Goal: Task Accomplishment & Management: Complete application form

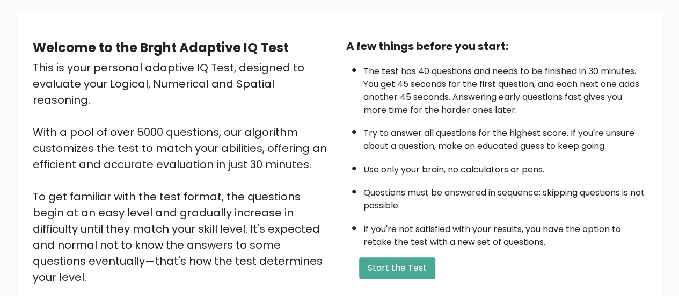
scroll to position [79, 0]
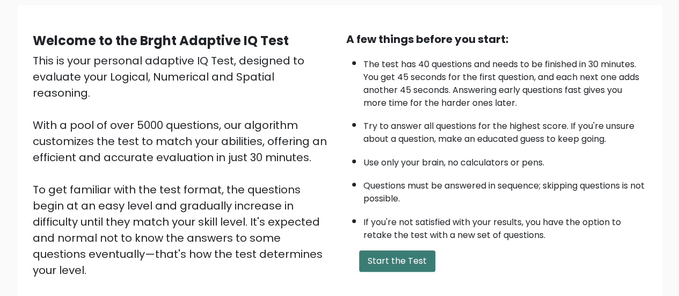
click at [388, 257] on button "Start the Test" at bounding box center [397, 260] width 76 height 21
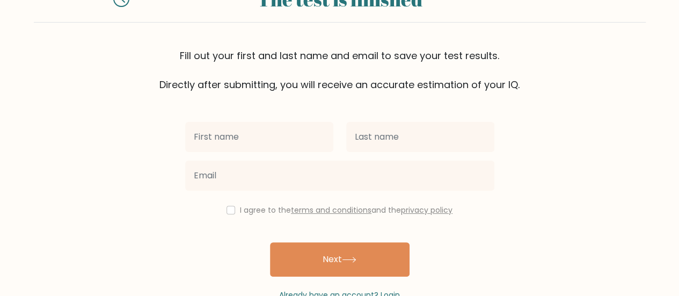
scroll to position [80, 0]
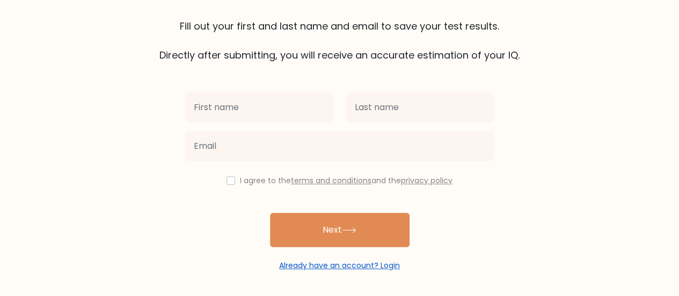
click at [336, 263] on link "Already have an account? Login" at bounding box center [339, 265] width 121 height 11
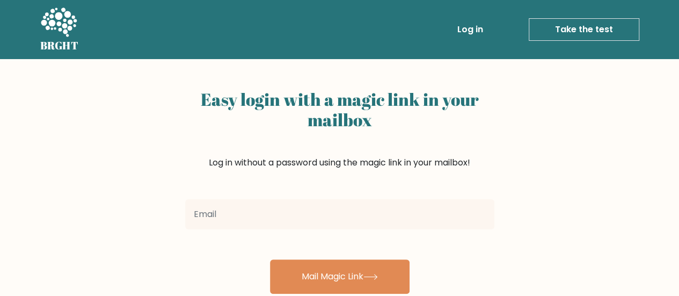
click at [324, 222] on input "email" at bounding box center [339, 214] width 309 height 30
type input "shiniquayvel12@gmail.com"
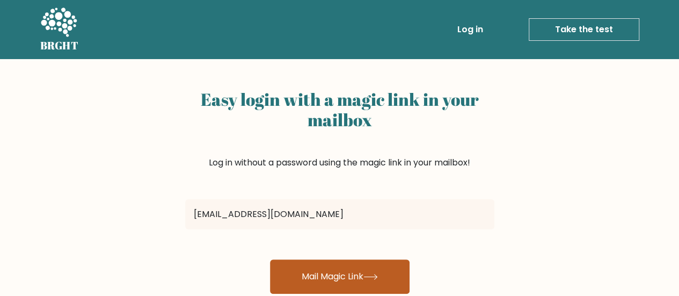
click at [327, 270] on button "Mail Magic Link" at bounding box center [340, 276] width 140 height 34
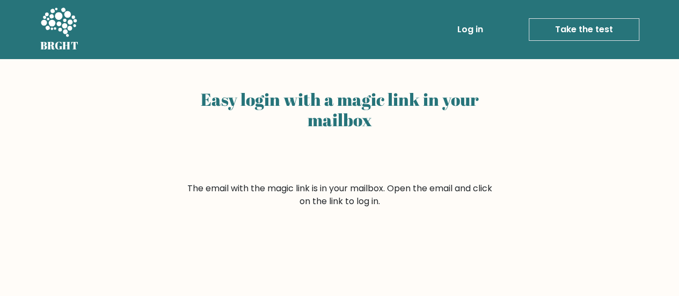
click at [467, 30] on link "Log in" at bounding box center [470, 29] width 34 height 21
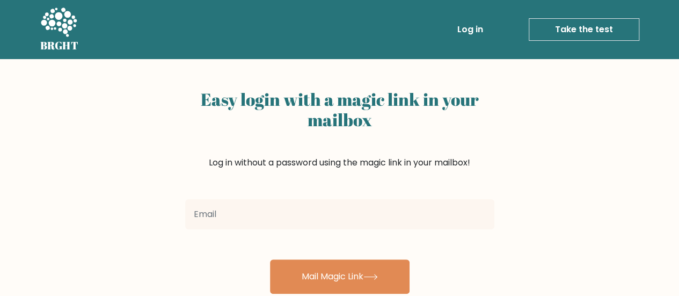
click at [557, 26] on link "Take the test" at bounding box center [584, 29] width 111 height 23
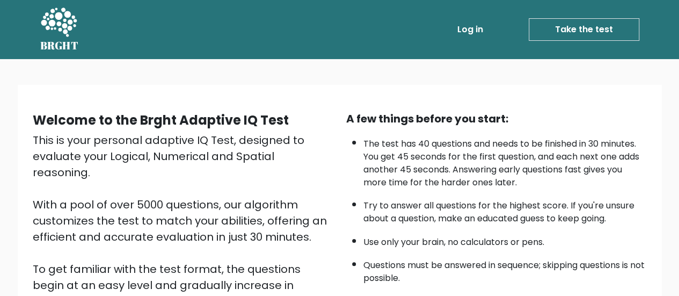
click at [469, 34] on link "Log in" at bounding box center [470, 29] width 34 height 21
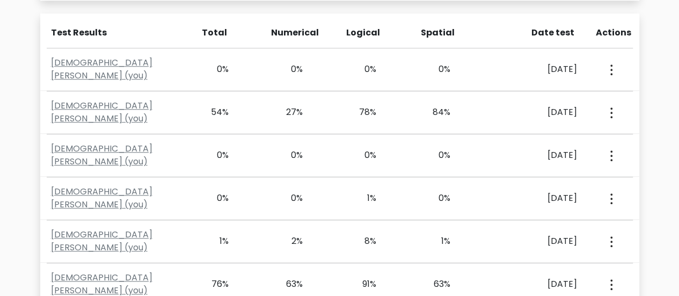
scroll to position [477, 0]
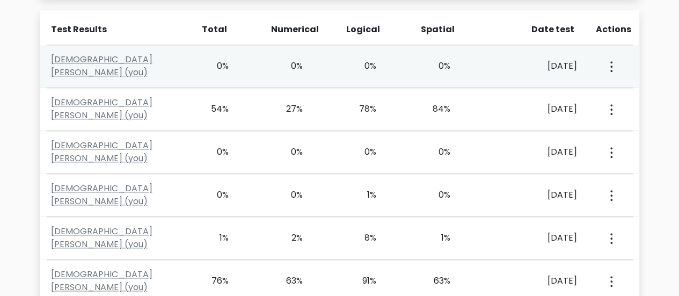
click at [608, 71] on button "button" at bounding box center [610, 65] width 9 height 33
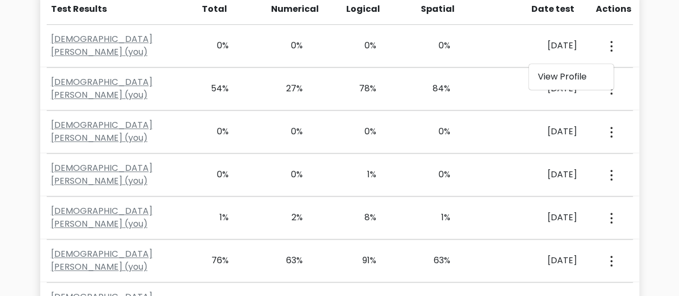
scroll to position [499, 0]
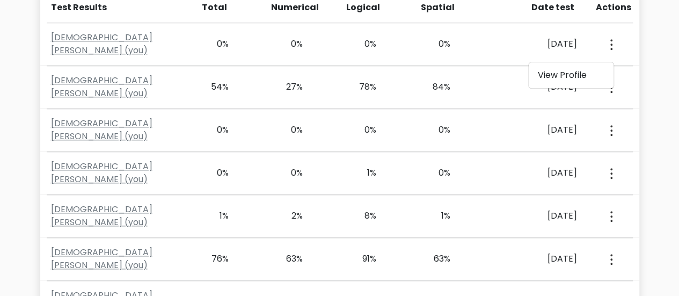
click at [658, 148] on div "Test the IQ of other people 40 questions 30 minutes English Create your unique …" at bounding box center [339, 57] width 679 height 995
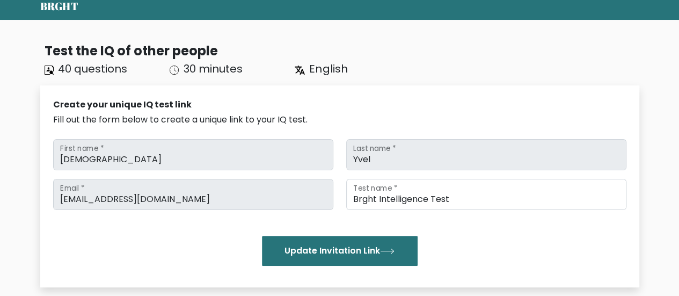
scroll to position [0, 0]
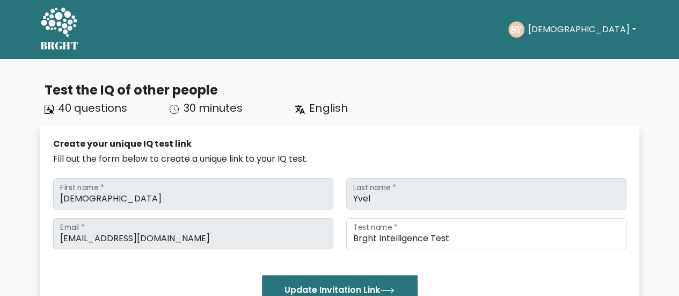
click at [589, 33] on button "Shiniqua" at bounding box center [582, 30] width 114 height 14
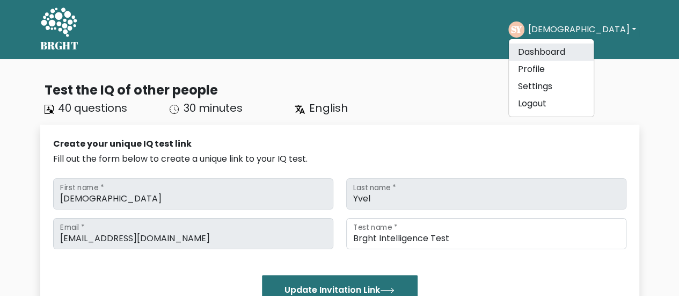
click at [571, 54] on link "Dashboard" at bounding box center [551, 51] width 85 height 17
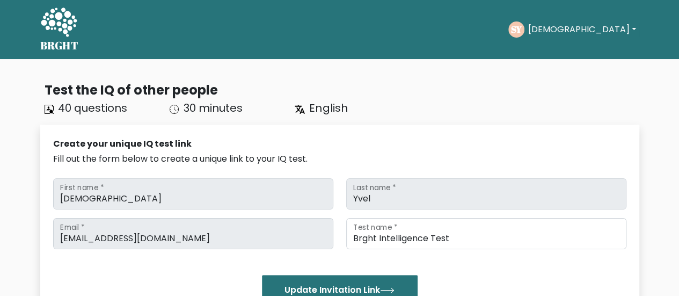
click at [573, 30] on button "Shiniqua" at bounding box center [582, 30] width 114 height 14
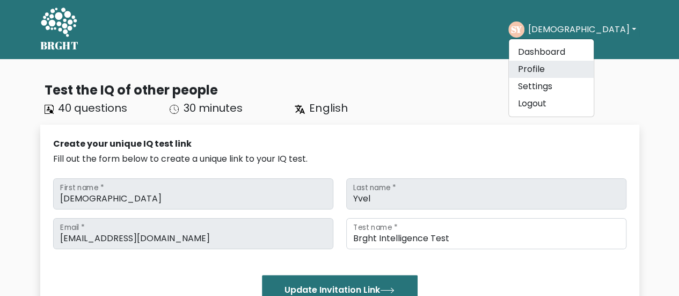
click at [568, 65] on link "Profile" at bounding box center [551, 69] width 85 height 17
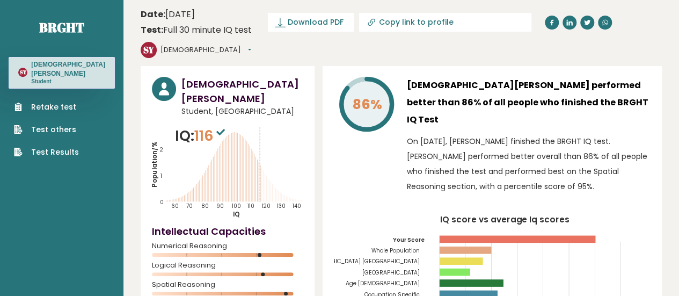
click at [42, 101] on link "Retake test" at bounding box center [46, 106] width 65 height 11
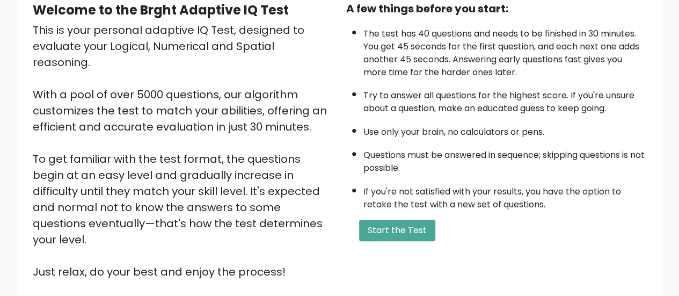
scroll to position [115, 0]
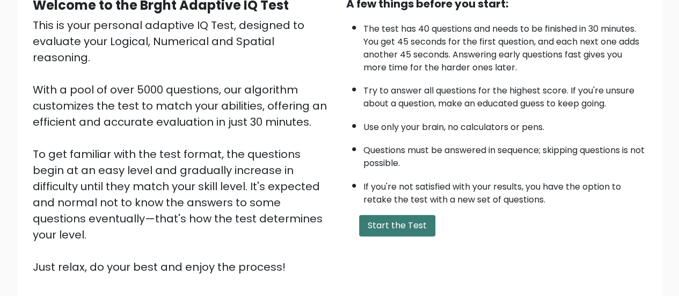
click at [376, 216] on button "Start the Test" at bounding box center [397, 225] width 76 height 21
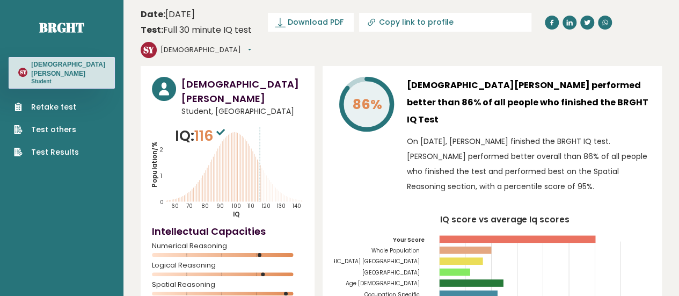
click at [38, 101] on link "Retake test" at bounding box center [46, 106] width 65 height 11
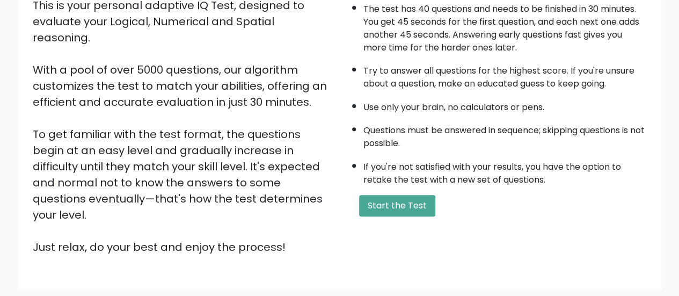
scroll to position [163, 0]
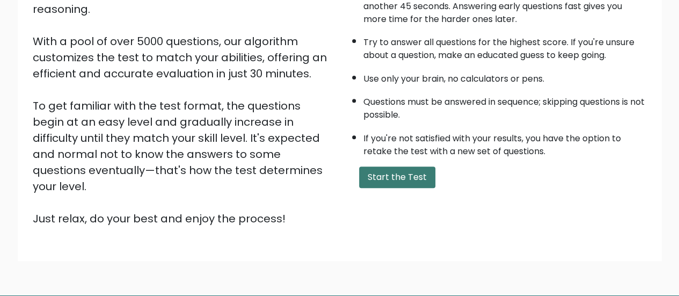
click at [388, 180] on button "Start the Test" at bounding box center [397, 176] width 76 height 21
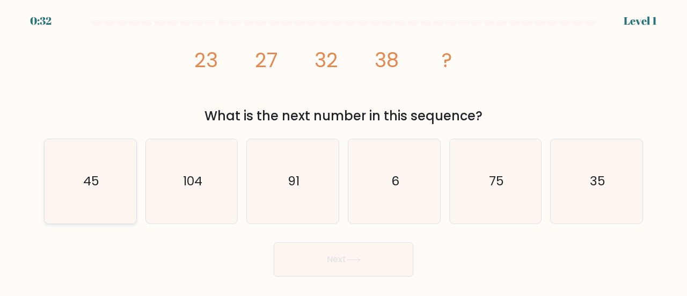
click at [105, 188] on icon "45" at bounding box center [90, 181] width 84 height 84
click at [344, 151] on input "a. 45" at bounding box center [344, 149] width 1 height 3
radio input "true"
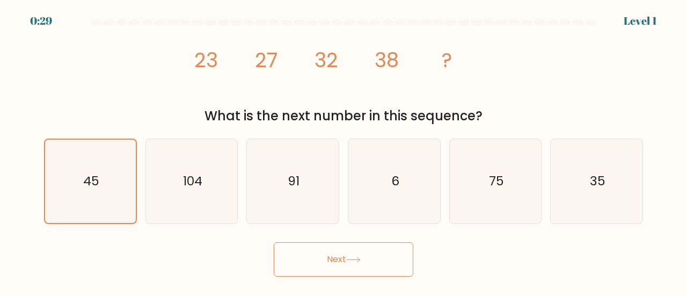
click at [643, 184] on div "f. 35" at bounding box center [596, 181] width 101 height 85
click at [339, 249] on button "Next" at bounding box center [344, 259] width 140 height 34
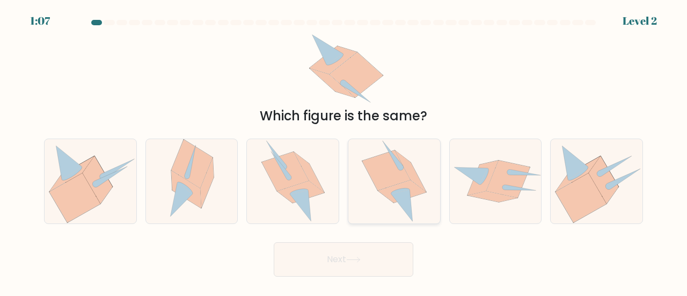
click at [394, 191] on icon at bounding box center [400, 191] width 19 height 6
click at [344, 151] on input "d." at bounding box center [344, 149] width 1 height 3
radio input "true"
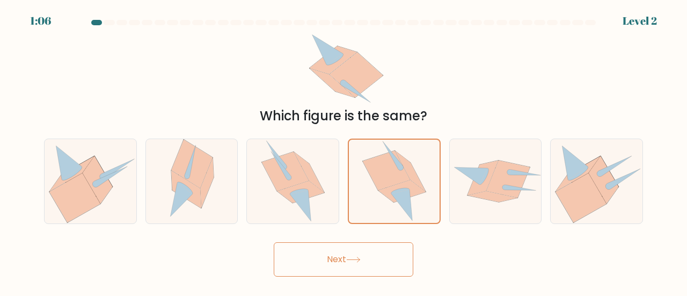
click at [351, 259] on icon at bounding box center [353, 260] width 14 height 6
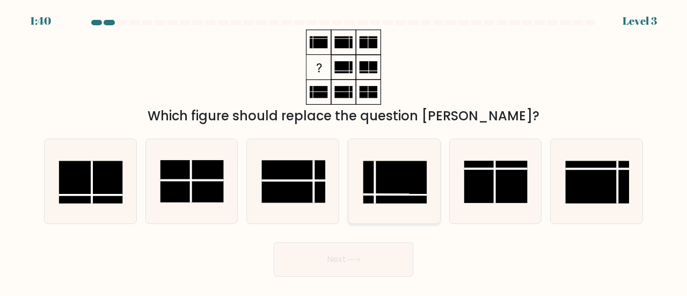
click at [359, 188] on icon at bounding box center [394, 181] width 84 height 84
click at [344, 151] on input "d." at bounding box center [344, 149] width 1 height 3
radio input "true"
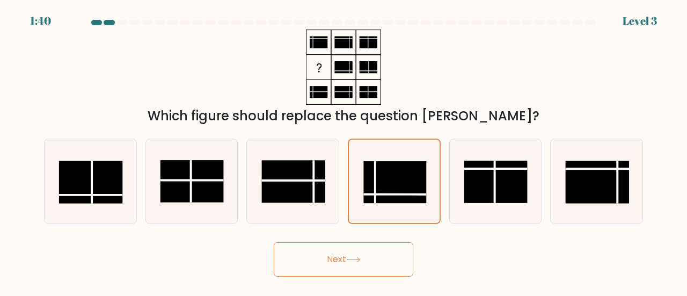
click at [304, 267] on button "Next" at bounding box center [344, 259] width 140 height 34
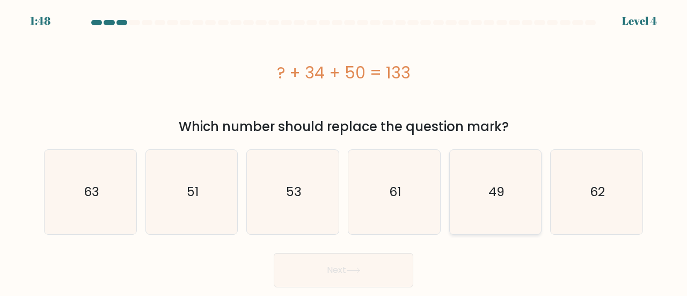
click at [490, 203] on icon "49" at bounding box center [496, 192] width 84 height 84
click at [344, 151] on input "e. 49" at bounding box center [344, 149] width 1 height 3
radio input "true"
click at [359, 264] on button "Next" at bounding box center [344, 270] width 140 height 34
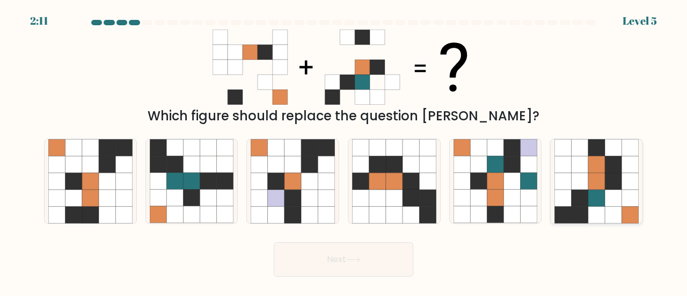
click at [586, 214] on icon at bounding box center [580, 214] width 17 height 17
click at [344, 151] on input "f." at bounding box center [344, 149] width 1 height 3
radio input "true"
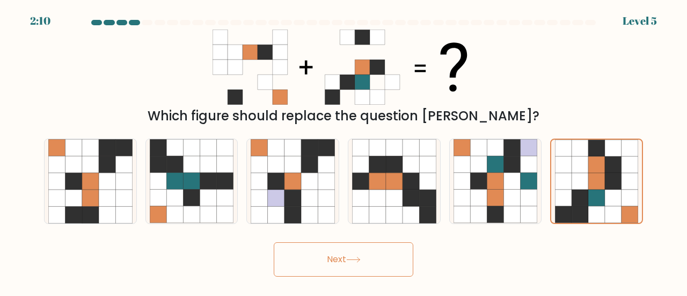
click at [373, 257] on button "Next" at bounding box center [344, 259] width 140 height 34
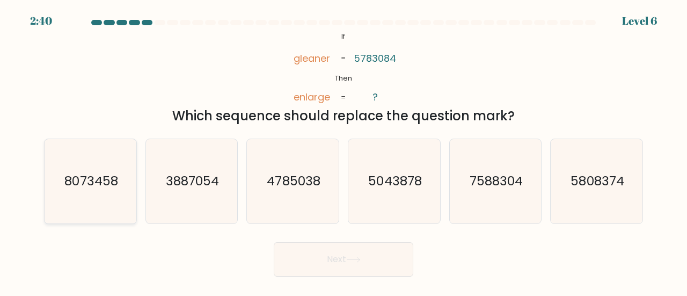
click at [62, 192] on icon "8073458" at bounding box center [90, 181] width 84 height 84
click at [344, 151] on input "a. 8073458" at bounding box center [344, 149] width 1 height 3
radio input "true"
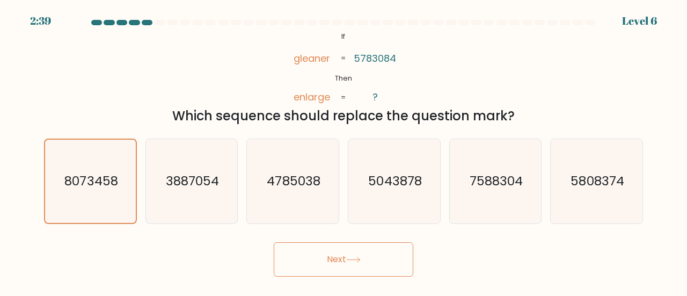
click at [317, 254] on button "Next" at bounding box center [344, 259] width 140 height 34
click at [379, 259] on button "Next" at bounding box center [344, 259] width 140 height 34
click at [348, 259] on button "Next" at bounding box center [344, 259] width 140 height 34
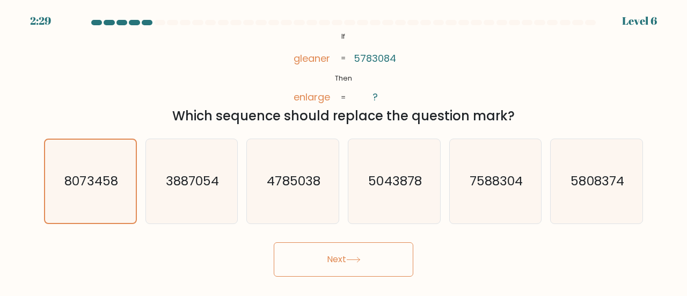
click at [348, 259] on button "Next" at bounding box center [344, 259] width 140 height 34
click at [75, 181] on text "8073458" at bounding box center [90, 180] width 53 height 17
click at [344, 151] on input "a. 8073458" at bounding box center [344, 149] width 1 height 3
click at [321, 263] on button "Next" at bounding box center [344, 259] width 140 height 34
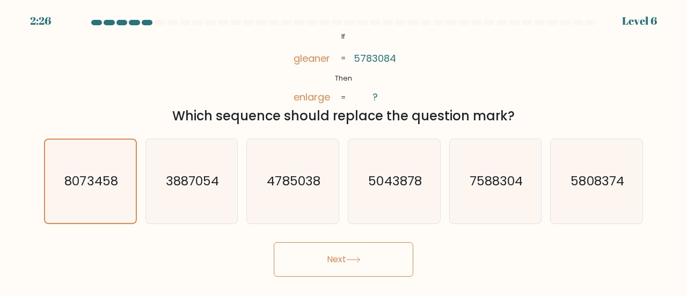
click at [321, 263] on button "Next" at bounding box center [344, 259] width 140 height 34
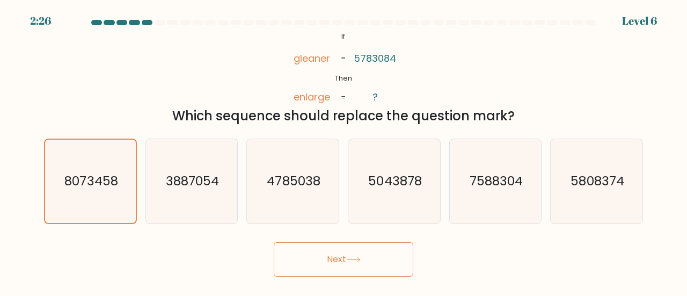
click at [321, 263] on button "Next" at bounding box center [344, 259] width 140 height 34
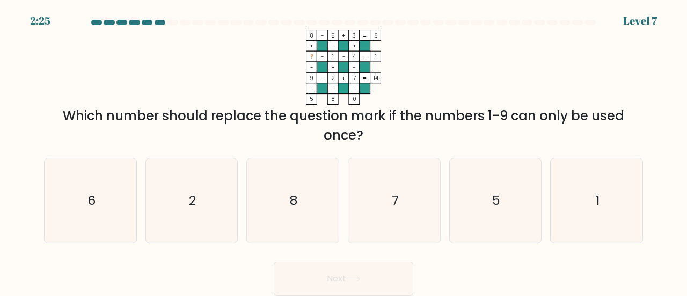
click at [321, 263] on button "Next" at bounding box center [344, 278] width 140 height 34
click at [114, 196] on icon "6" at bounding box center [90, 200] width 84 height 84
click at [344, 151] on input "a. 6" at bounding box center [344, 149] width 1 height 3
radio input "true"
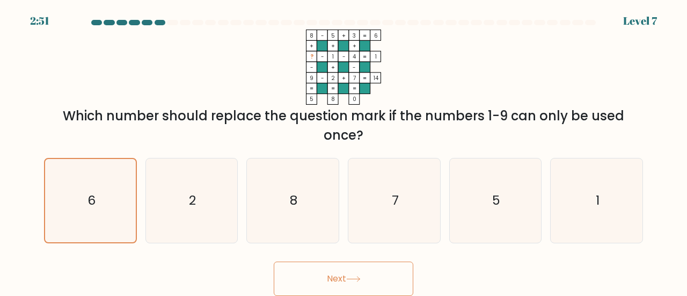
click at [322, 290] on button "Next" at bounding box center [344, 278] width 140 height 34
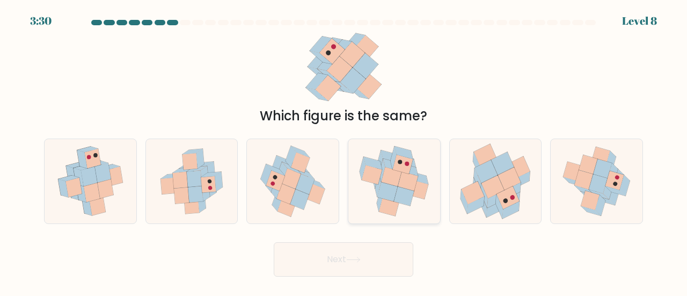
click at [403, 196] on icon at bounding box center [404, 196] width 20 height 19
click at [344, 151] on input "d." at bounding box center [344, 149] width 1 height 3
radio input "true"
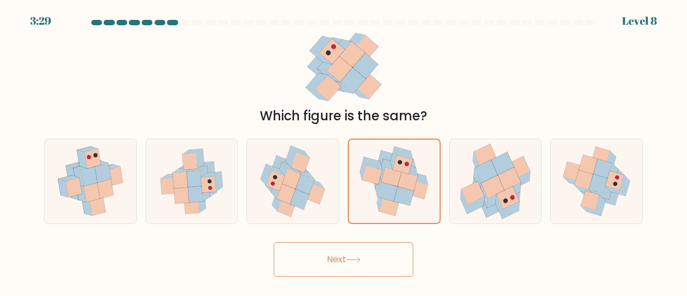
click at [361, 266] on button "Next" at bounding box center [344, 259] width 140 height 34
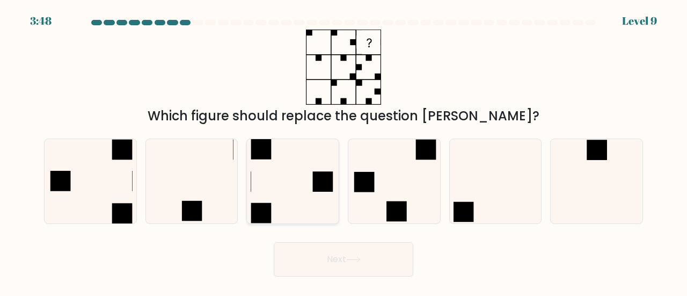
click at [293, 183] on icon at bounding box center [293, 181] width 84 height 84
click at [344, 151] on input "c." at bounding box center [344, 149] width 1 height 3
radio input "true"
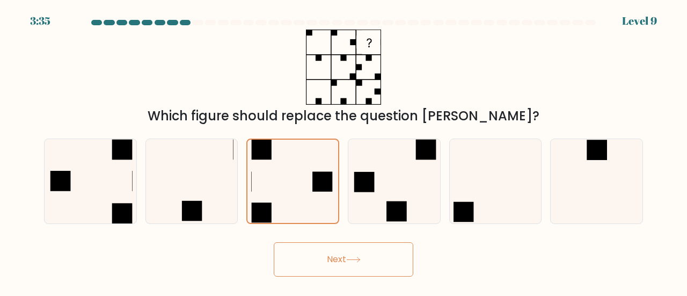
click at [338, 243] on button "Next" at bounding box center [344, 259] width 140 height 34
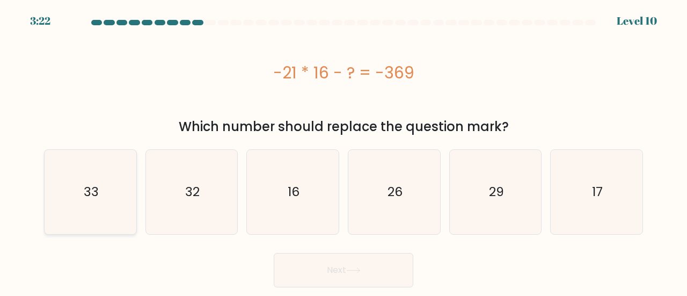
click at [89, 196] on text "33" at bounding box center [91, 192] width 15 height 18
click at [344, 151] on input "a. 33" at bounding box center [344, 149] width 1 height 3
radio input "true"
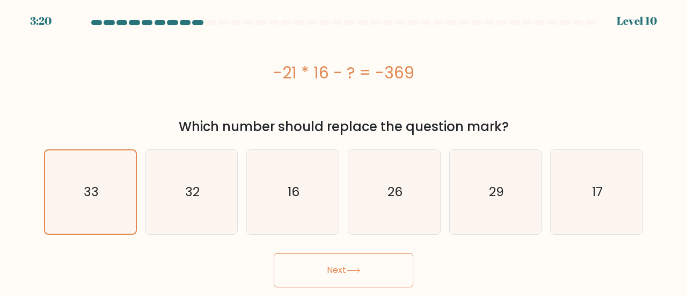
drag, startPoint x: 283, startPoint y: 321, endPoint x: 251, endPoint y: 321, distance: 32.2
click at [251, 295] on html "3:20 Level 10" at bounding box center [343, 148] width 687 height 296
click at [318, 271] on button "Next" at bounding box center [344, 270] width 140 height 34
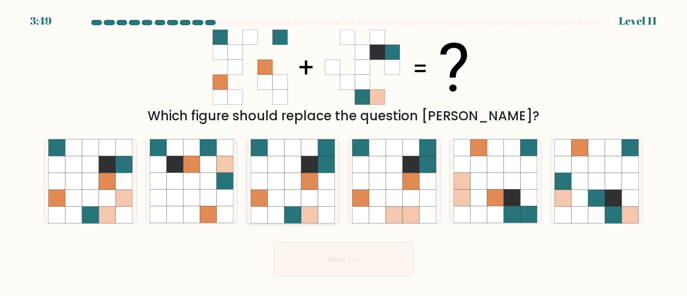
click at [283, 206] on icon at bounding box center [276, 198] width 17 height 17
click at [344, 151] on input "c." at bounding box center [344, 149] width 1 height 3
radio input "true"
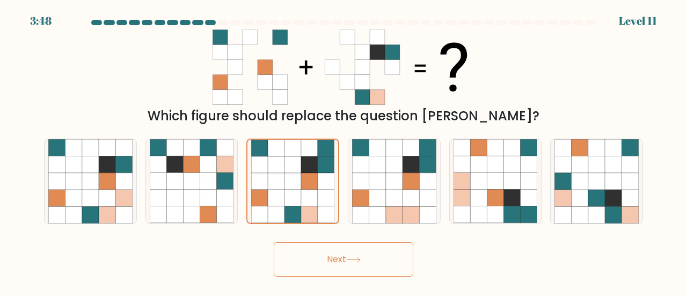
click at [309, 260] on button "Next" at bounding box center [344, 259] width 140 height 34
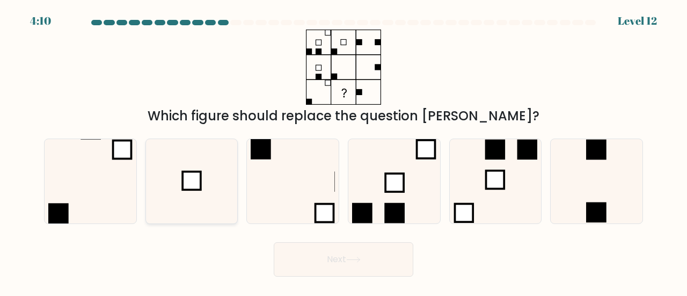
click at [178, 183] on icon at bounding box center [192, 181] width 84 height 84
click at [344, 151] on input "b." at bounding box center [344, 149] width 1 height 3
radio input "true"
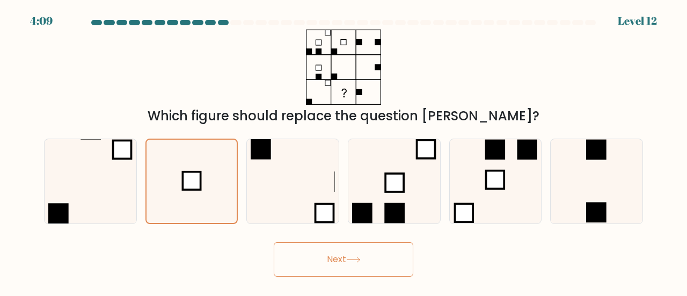
click at [353, 258] on icon at bounding box center [353, 260] width 14 height 6
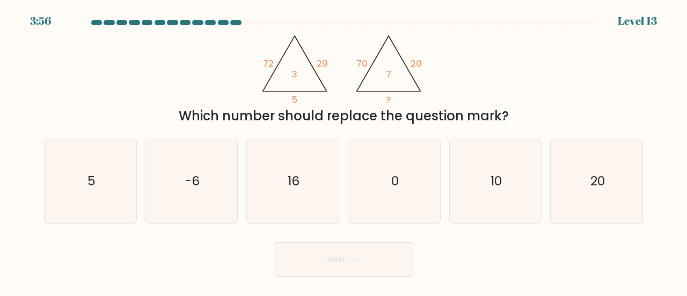
click at [319, 65] on tspan "29" at bounding box center [322, 63] width 11 height 13
click at [494, 185] on text "10" at bounding box center [496, 181] width 11 height 18
click at [344, 151] on input "e. 10" at bounding box center [344, 149] width 1 height 3
radio input "true"
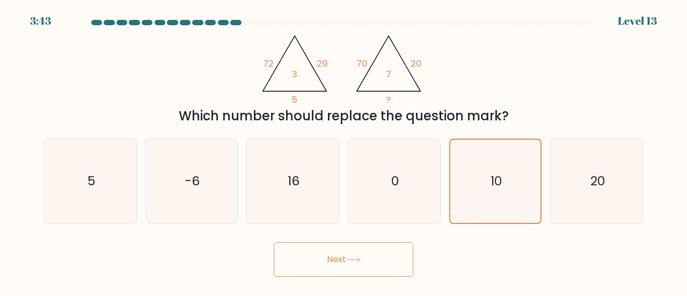
click at [352, 259] on icon at bounding box center [353, 260] width 14 height 6
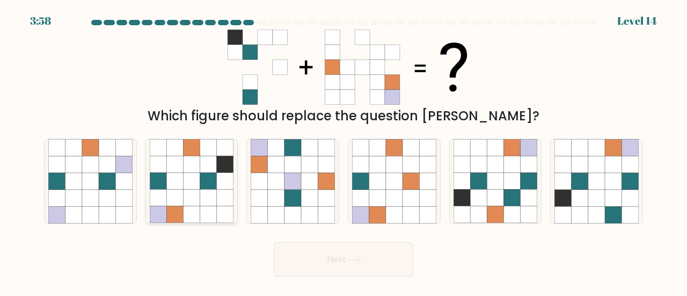
click at [179, 193] on icon at bounding box center [174, 198] width 17 height 17
click at [344, 151] on input "b." at bounding box center [344, 149] width 1 height 3
radio input "true"
click at [364, 264] on button "Next" at bounding box center [344, 259] width 140 height 34
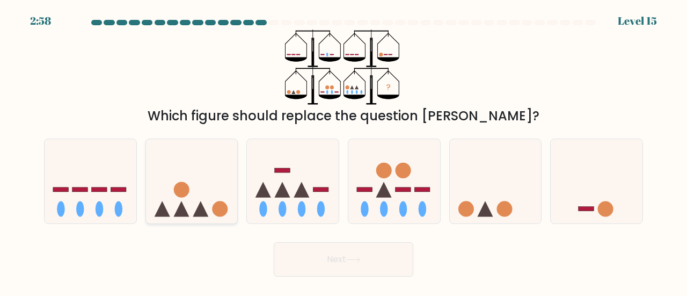
click at [185, 203] on icon at bounding box center [192, 181] width 92 height 76
click at [344, 151] on input "b." at bounding box center [344, 149] width 1 height 3
radio input "true"
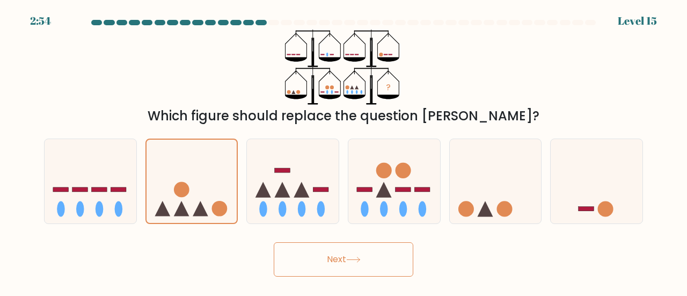
click at [305, 258] on button "Next" at bounding box center [344, 259] width 140 height 34
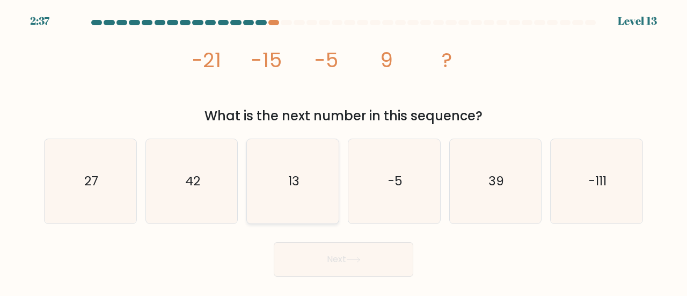
click at [293, 176] on text "13" at bounding box center [293, 181] width 11 height 18
click at [344, 151] on input "c. 13" at bounding box center [344, 149] width 1 height 3
radio input "true"
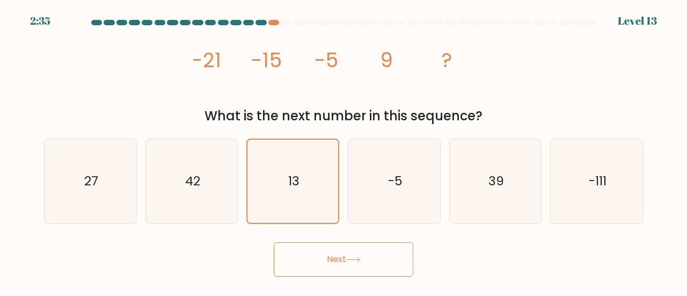
click at [315, 260] on button "Next" at bounding box center [344, 259] width 140 height 34
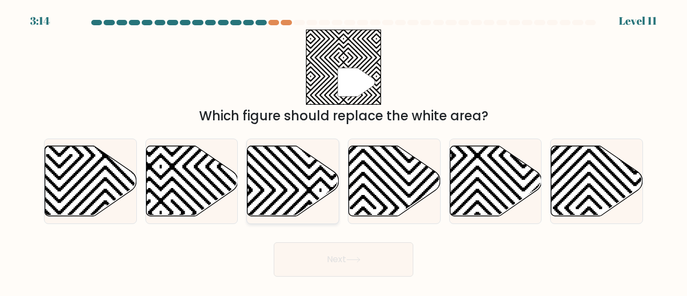
click at [288, 180] on icon at bounding box center [321, 144] width 185 height 185
click at [344, 151] on input "c." at bounding box center [344, 149] width 1 height 3
radio input "true"
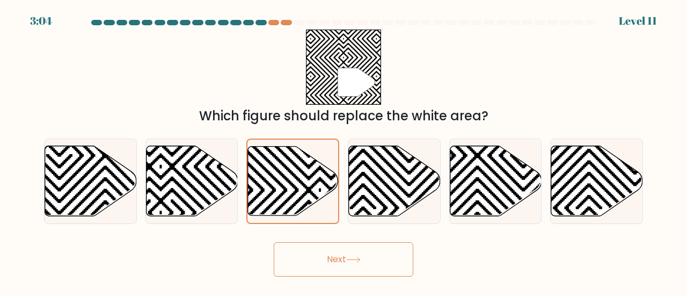
click at [344, 251] on button "Next" at bounding box center [344, 259] width 140 height 34
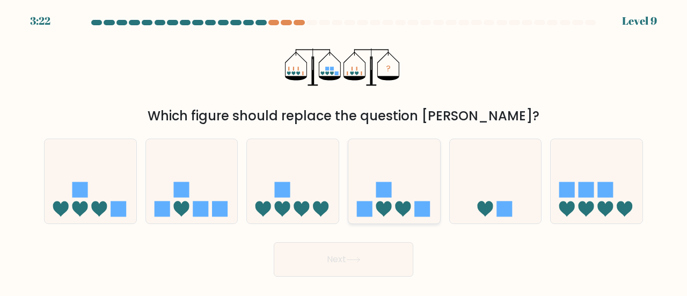
click at [368, 198] on icon at bounding box center [394, 181] width 92 height 76
click at [344, 151] on input "d." at bounding box center [344, 149] width 1 height 3
radio input "true"
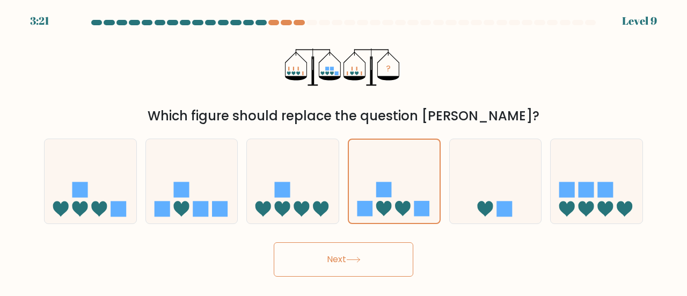
click at [377, 261] on button "Next" at bounding box center [344, 259] width 140 height 34
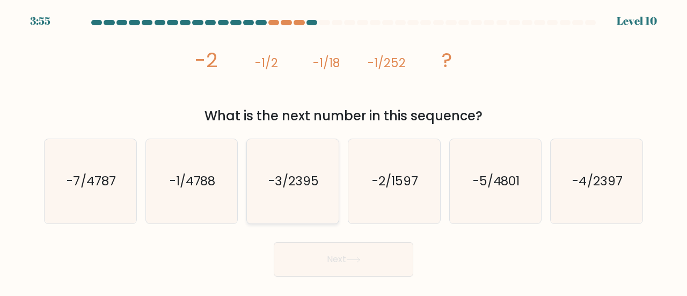
click at [311, 193] on icon "-3/2395" at bounding box center [293, 181] width 84 height 84
click at [344, 151] on input "c. -3/2395" at bounding box center [344, 149] width 1 height 3
radio input "true"
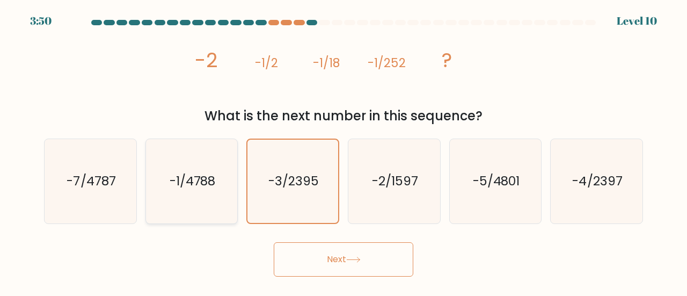
click at [212, 180] on text "-1/4788" at bounding box center [193, 181] width 46 height 18
click at [344, 151] on input "b. -1/4788" at bounding box center [344, 149] width 1 height 3
radio input "true"
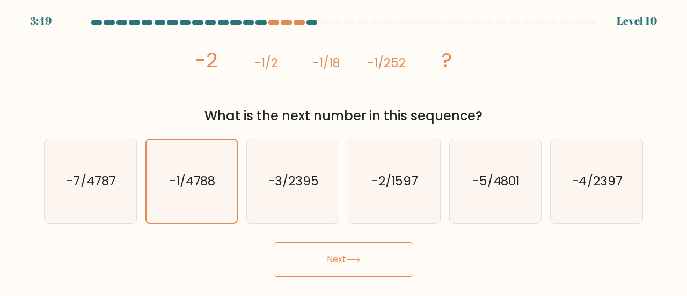
click at [345, 267] on button "Next" at bounding box center [344, 259] width 140 height 34
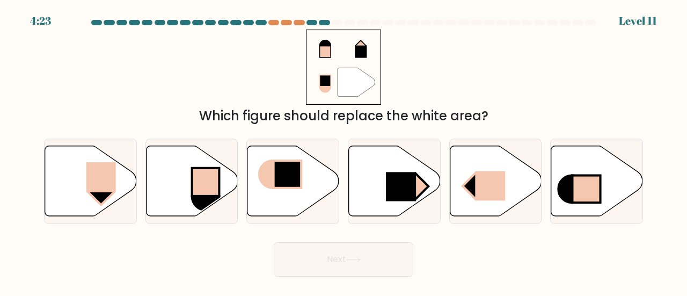
click at [137, 155] on div "a." at bounding box center [90, 181] width 101 height 85
click at [108, 184] on rect at bounding box center [101, 177] width 30 height 30
click at [344, 151] on input "a." at bounding box center [344, 149] width 1 height 3
radio input "true"
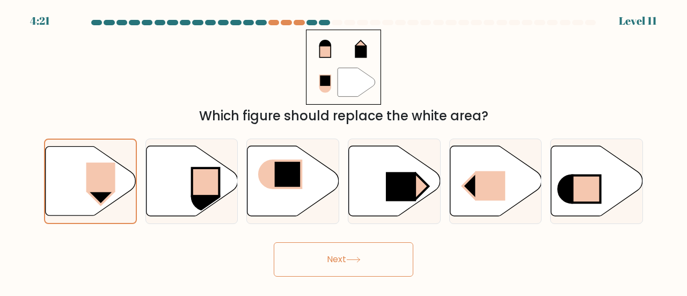
click at [325, 257] on button "Next" at bounding box center [344, 259] width 140 height 34
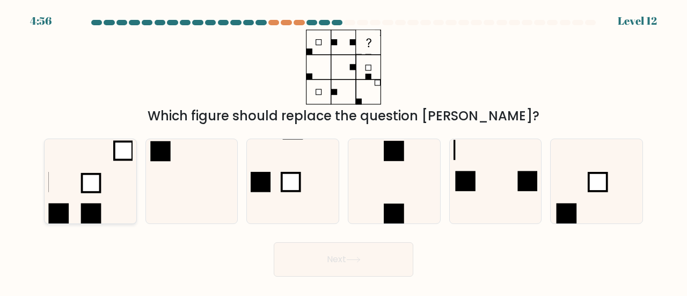
click at [102, 176] on icon at bounding box center [90, 181] width 84 height 84
click at [344, 151] on input "a." at bounding box center [344, 149] width 1 height 3
radio input "true"
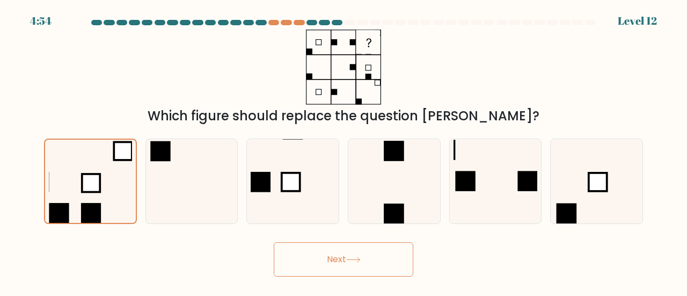
click at [326, 246] on button "Next" at bounding box center [344, 259] width 140 height 34
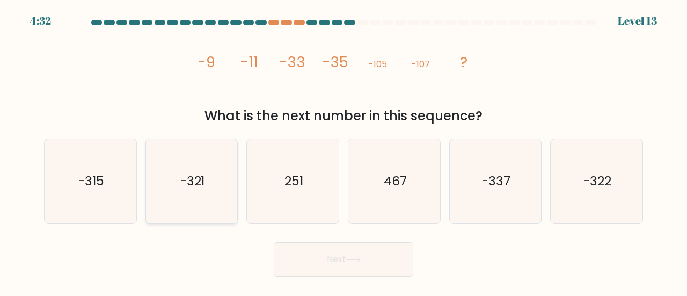
click at [207, 171] on icon "-321" at bounding box center [192, 181] width 84 height 84
click at [344, 151] on input "b. -321" at bounding box center [344, 149] width 1 height 3
radio input "true"
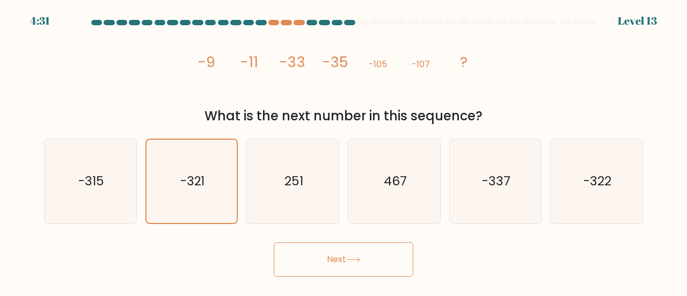
click at [370, 258] on button "Next" at bounding box center [344, 259] width 140 height 34
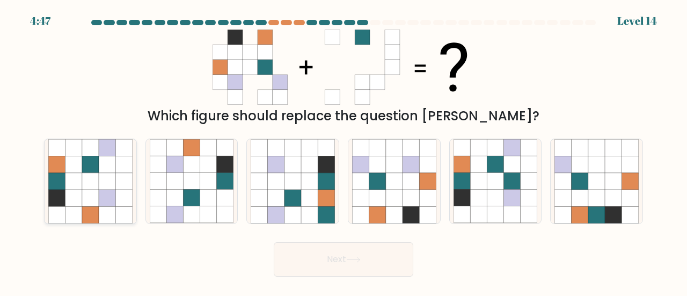
click at [119, 217] on icon at bounding box center [123, 214] width 17 height 17
click at [344, 151] on input "a." at bounding box center [344, 149] width 1 height 3
radio input "true"
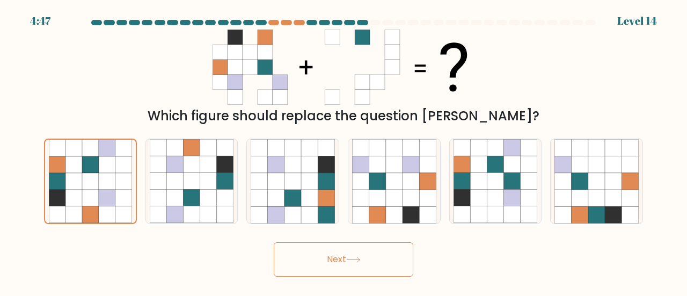
click at [311, 254] on button "Next" at bounding box center [344, 259] width 140 height 34
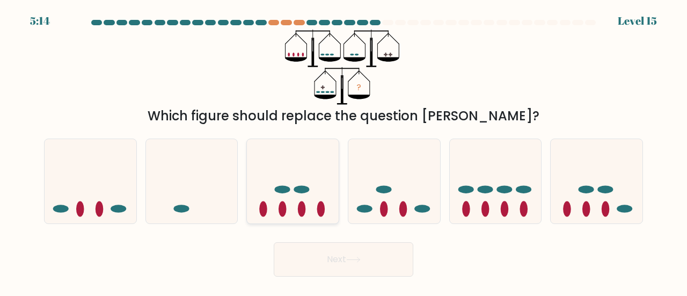
click at [292, 192] on icon at bounding box center [293, 181] width 92 height 76
click at [344, 151] on input "c." at bounding box center [344, 149] width 1 height 3
radio input "true"
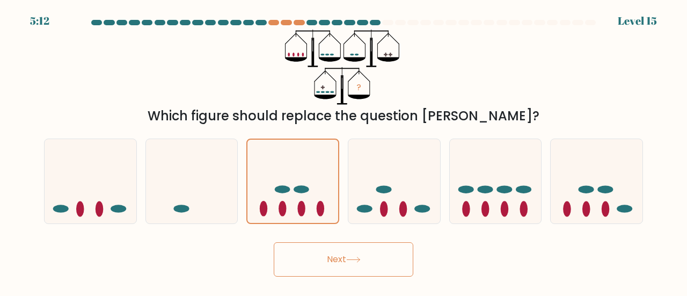
click at [314, 259] on button "Next" at bounding box center [344, 259] width 140 height 34
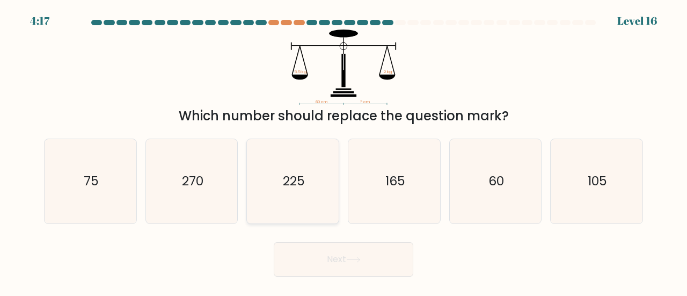
click at [293, 181] on text "225" at bounding box center [294, 181] width 22 height 18
click at [344, 151] on input "c. 225" at bounding box center [344, 149] width 1 height 3
radio input "true"
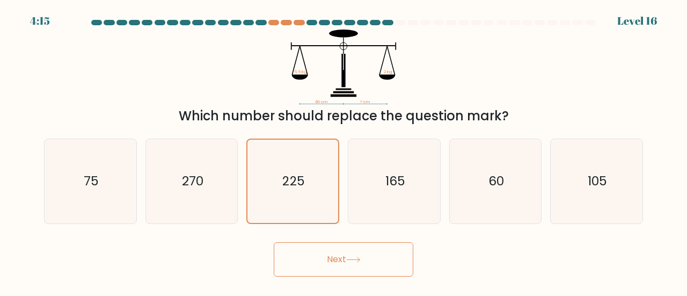
click at [314, 259] on button "Next" at bounding box center [344, 259] width 140 height 34
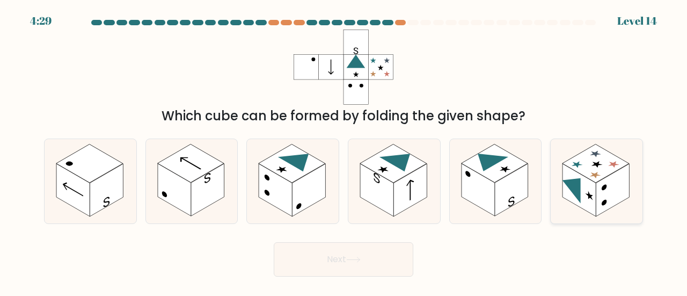
click at [604, 193] on rect at bounding box center [612, 190] width 33 height 53
click at [344, 151] on input "f." at bounding box center [344, 149] width 1 height 3
radio input "true"
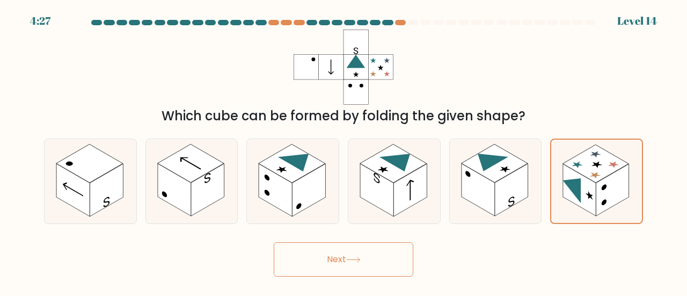
click at [360, 254] on button "Next" at bounding box center [344, 259] width 140 height 34
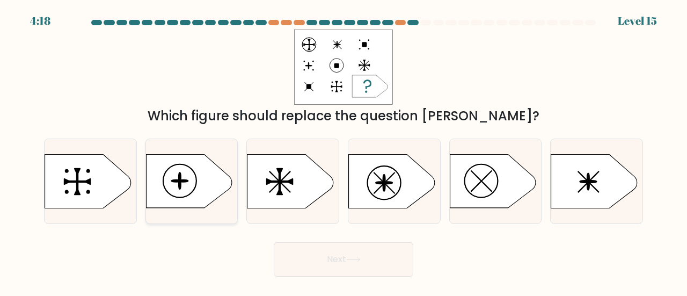
click at [212, 177] on icon at bounding box center [189, 182] width 86 height 54
click at [344, 151] on input "b." at bounding box center [344, 149] width 1 height 3
radio input "true"
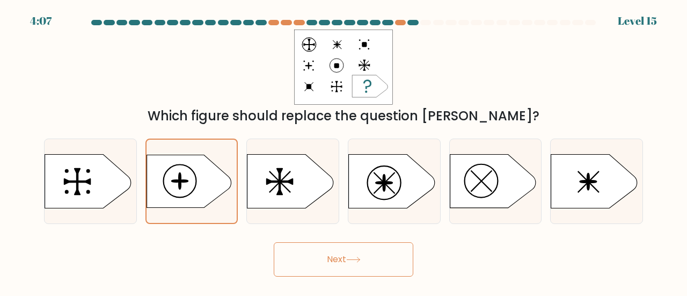
click at [332, 260] on button "Next" at bounding box center [344, 259] width 140 height 34
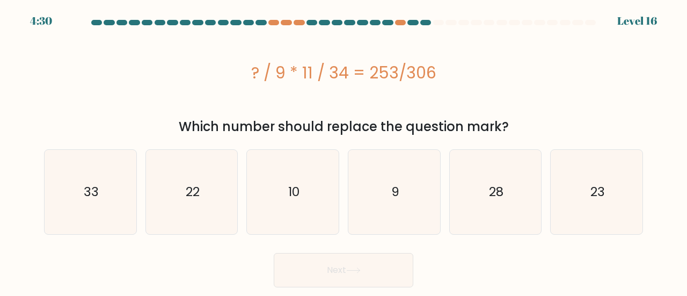
click at [339, 86] on div "? / 9 * 11 / 34 = 253/306" at bounding box center [343, 73] width 599 height 86
click at [381, 196] on icon "9" at bounding box center [394, 192] width 84 height 84
click at [344, 151] on input "d. 9" at bounding box center [344, 149] width 1 height 3
radio input "true"
click at [359, 268] on icon at bounding box center [353, 270] width 14 height 6
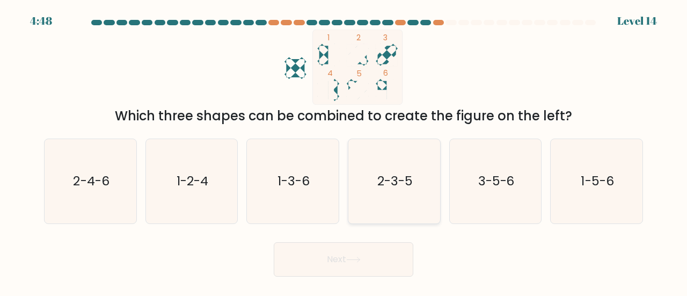
click at [389, 196] on icon "2-3-5" at bounding box center [394, 181] width 84 height 84
click at [344, 151] on input "d. 2-3-5" at bounding box center [344, 149] width 1 height 3
radio input "true"
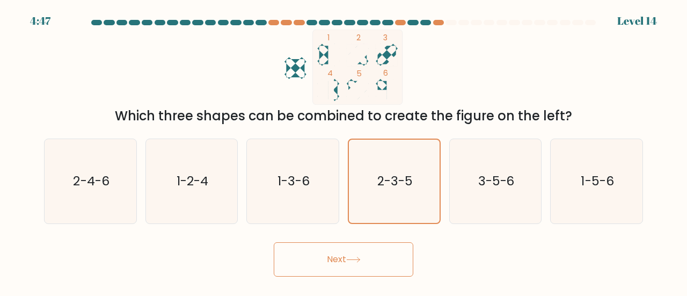
click at [349, 257] on icon at bounding box center [353, 260] width 14 height 6
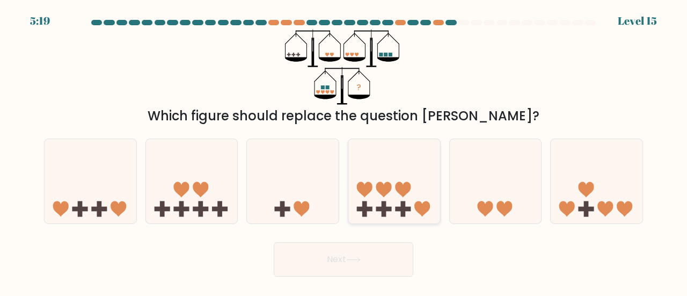
click at [396, 192] on icon at bounding box center [394, 181] width 92 height 76
click at [344, 151] on input "d." at bounding box center [344, 149] width 1 height 3
radio input "true"
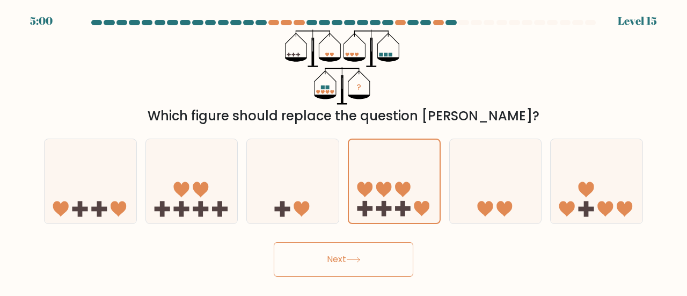
click at [388, 250] on button "Next" at bounding box center [344, 259] width 140 height 34
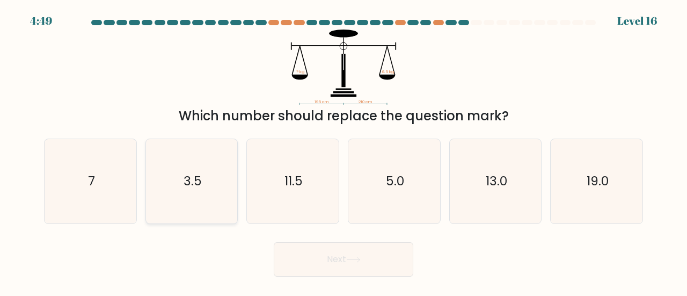
click at [218, 177] on icon "3.5" at bounding box center [192, 181] width 84 height 84
click at [344, 151] on input "b. 3.5" at bounding box center [344, 149] width 1 height 3
radio input "true"
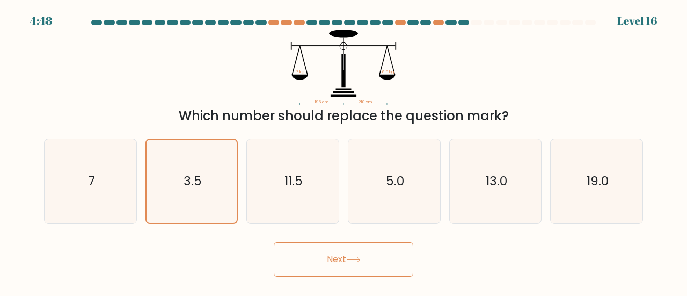
click at [344, 271] on button "Next" at bounding box center [344, 259] width 140 height 34
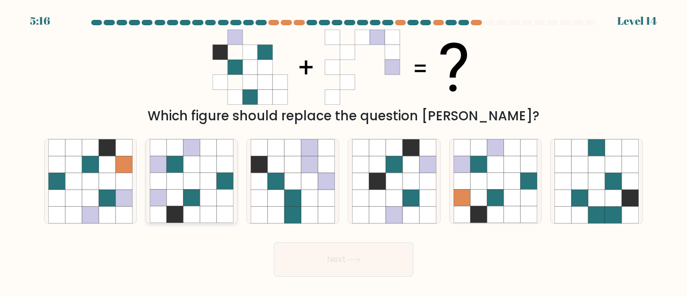
click at [201, 193] on icon at bounding box center [208, 198] width 17 height 17
click at [344, 151] on input "b." at bounding box center [344, 149] width 1 height 3
radio input "true"
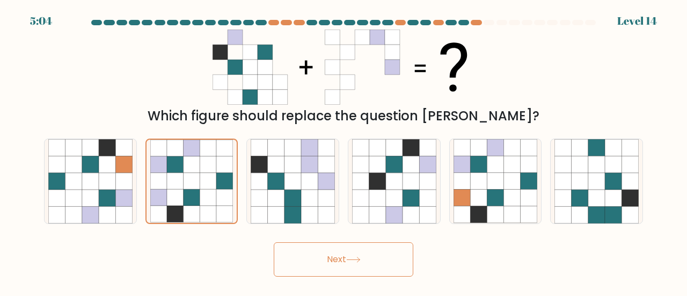
click at [336, 256] on button "Next" at bounding box center [344, 259] width 140 height 34
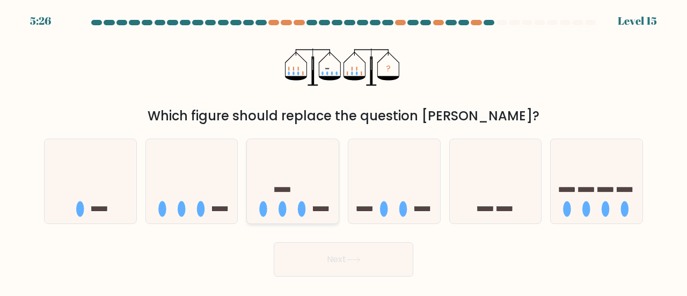
click at [295, 192] on icon at bounding box center [293, 181] width 92 height 76
click at [344, 151] on input "c." at bounding box center [344, 149] width 1 height 3
radio input "true"
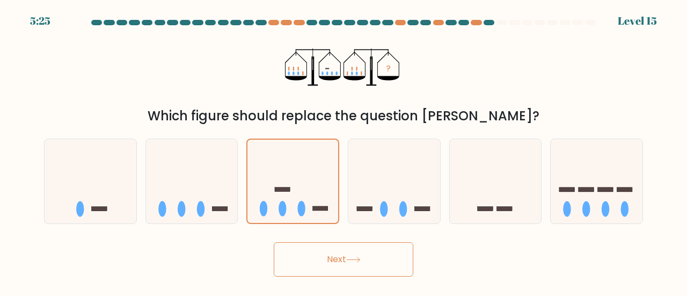
click at [364, 263] on button "Next" at bounding box center [344, 259] width 140 height 34
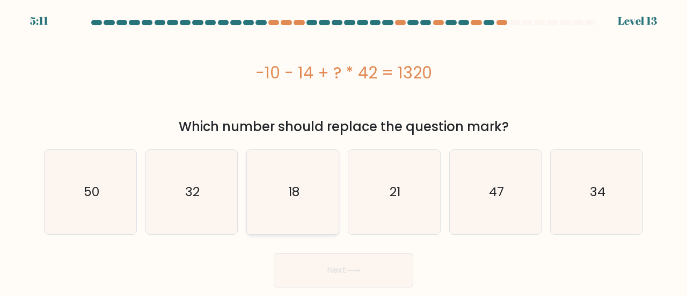
click at [303, 205] on icon "18" at bounding box center [293, 192] width 84 height 84
click at [344, 151] on input "c. 18" at bounding box center [344, 149] width 1 height 3
radio input "true"
click at [358, 265] on button "Next" at bounding box center [344, 270] width 140 height 34
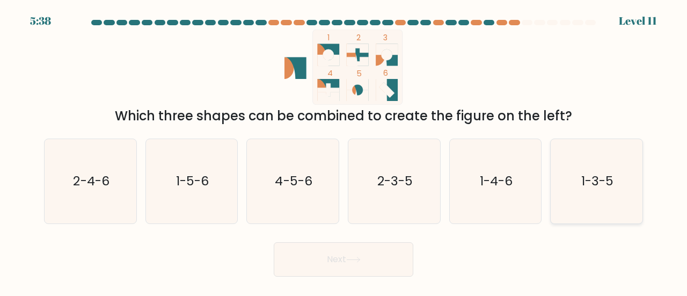
click at [600, 187] on text "1-3-5" at bounding box center [597, 181] width 32 height 18
click at [344, 151] on input "f. 1-3-5" at bounding box center [344, 149] width 1 height 3
radio input "true"
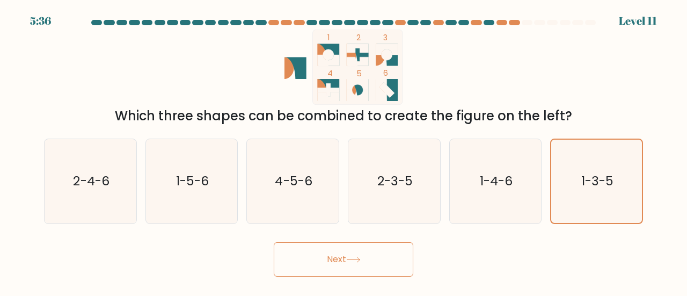
click at [375, 261] on button "Next" at bounding box center [344, 259] width 140 height 34
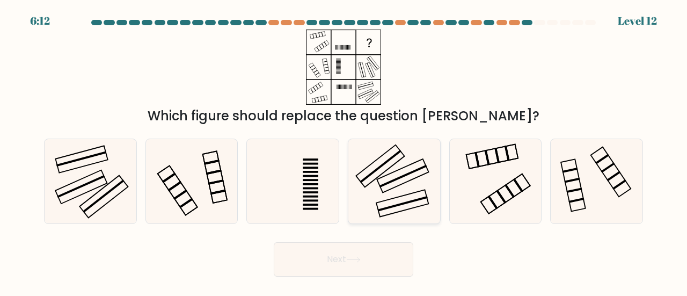
click at [404, 171] on icon at bounding box center [394, 181] width 84 height 84
click at [344, 151] on input "d." at bounding box center [344, 149] width 1 height 3
radio input "true"
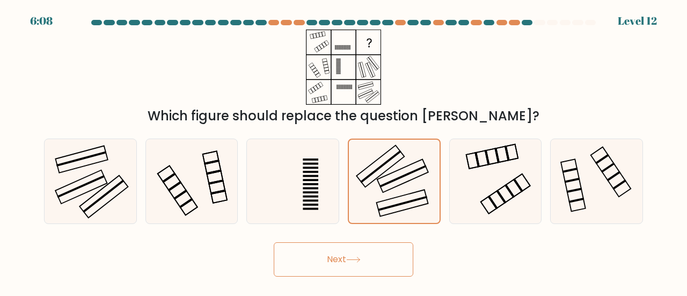
click at [381, 265] on button "Next" at bounding box center [344, 259] width 140 height 34
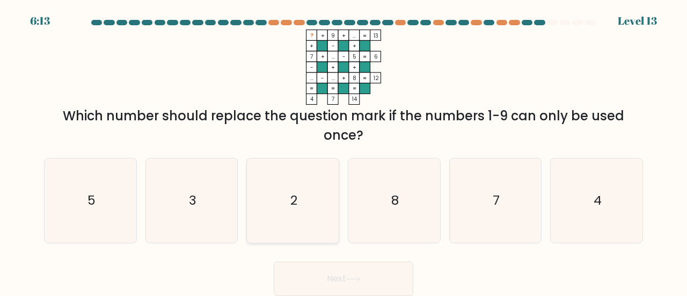
click at [308, 194] on icon "2" at bounding box center [293, 200] width 84 height 84
click at [344, 151] on input "c. 2" at bounding box center [344, 149] width 1 height 3
radio input "true"
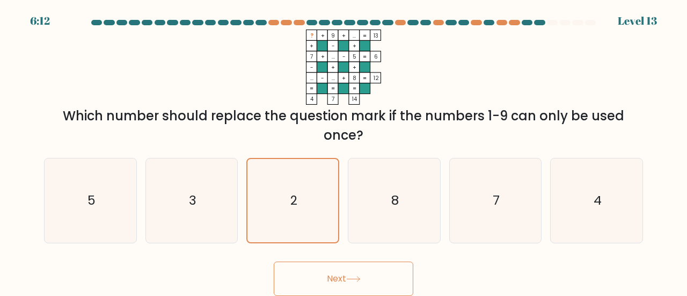
click at [357, 276] on icon at bounding box center [353, 279] width 14 height 6
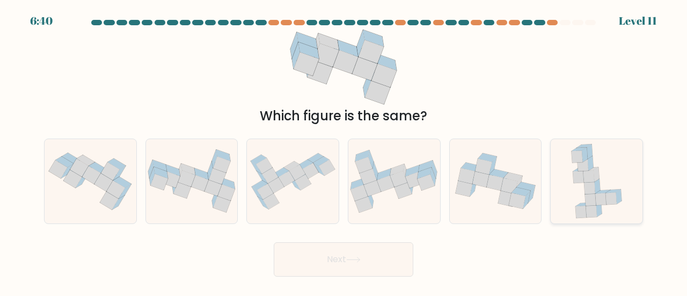
click at [572, 195] on icon at bounding box center [597, 181] width 60 height 84
click at [344, 151] on input "f." at bounding box center [344, 149] width 1 height 3
radio input "true"
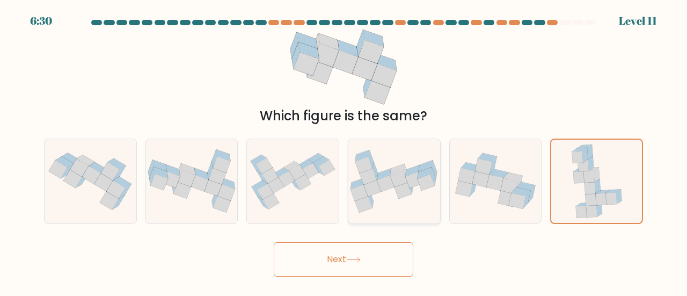
click at [377, 186] on icon at bounding box center [372, 188] width 17 height 16
click at [344, 151] on input "d." at bounding box center [344, 149] width 1 height 3
radio input "true"
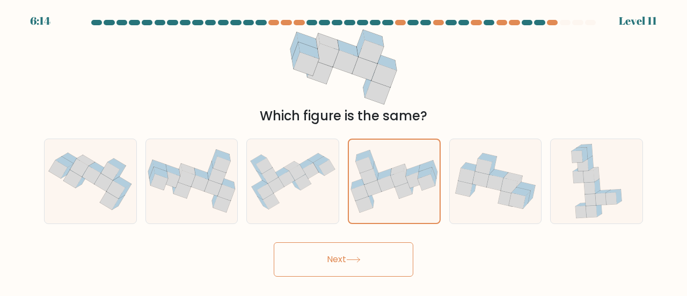
click at [477, 113] on div "Which figure is the same?" at bounding box center [343, 115] width 586 height 19
click at [84, 178] on icon at bounding box center [82, 180] width 12 height 14
click at [344, 151] on input "a." at bounding box center [344, 149] width 1 height 3
radio input "true"
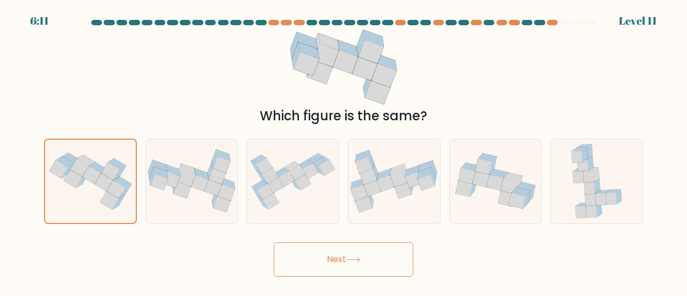
click at [329, 247] on button "Next" at bounding box center [344, 259] width 140 height 34
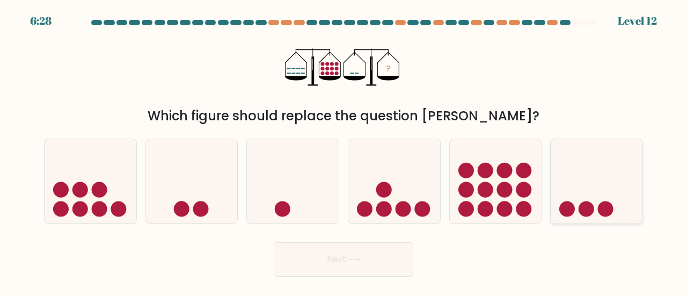
click at [589, 201] on icon at bounding box center [597, 181] width 92 height 76
click at [344, 151] on input "f." at bounding box center [344, 149] width 1 height 3
radio input "true"
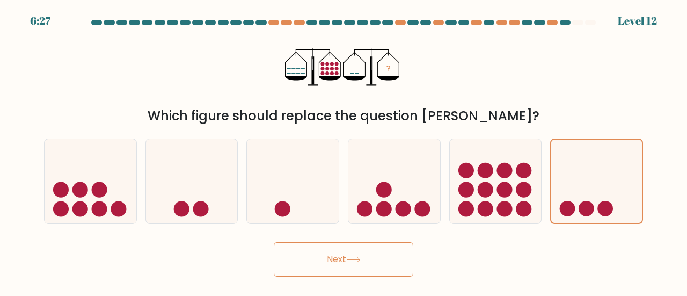
click at [395, 266] on button "Next" at bounding box center [344, 259] width 140 height 34
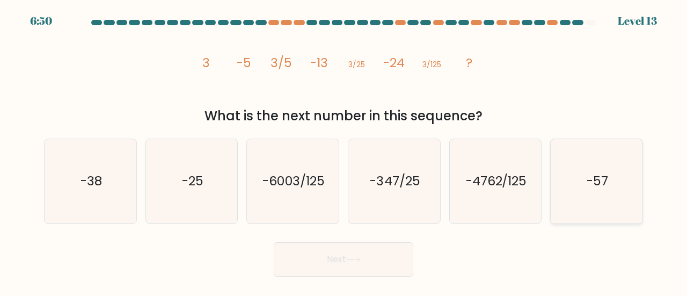
click at [593, 187] on text "-57" at bounding box center [597, 181] width 21 height 18
click at [344, 151] on input "f. -57" at bounding box center [344, 149] width 1 height 3
radio input "true"
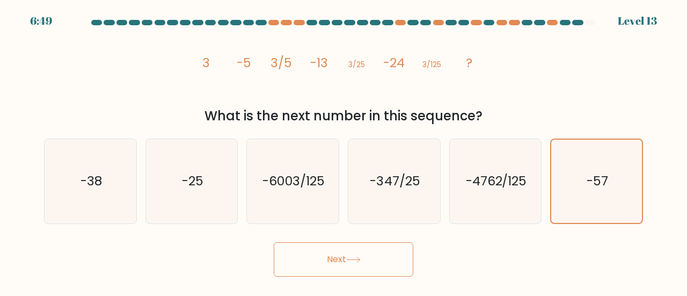
click at [367, 295] on html "6:49 Level 13" at bounding box center [343, 148] width 687 height 296
click at [351, 257] on icon at bounding box center [353, 260] width 14 height 6
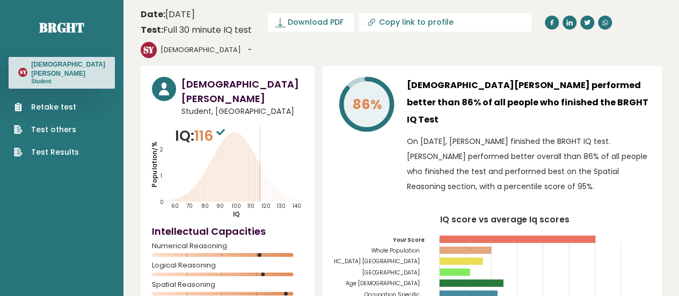
click at [46, 101] on link "Retake test" at bounding box center [46, 106] width 65 height 11
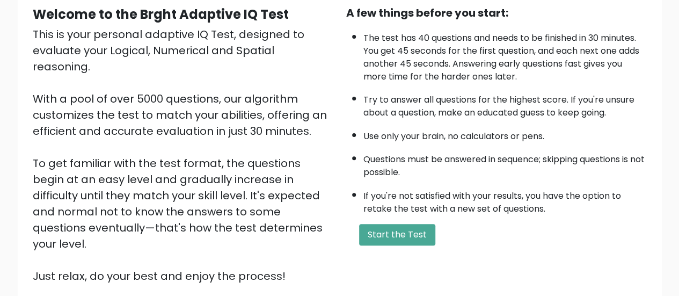
scroll to position [118, 0]
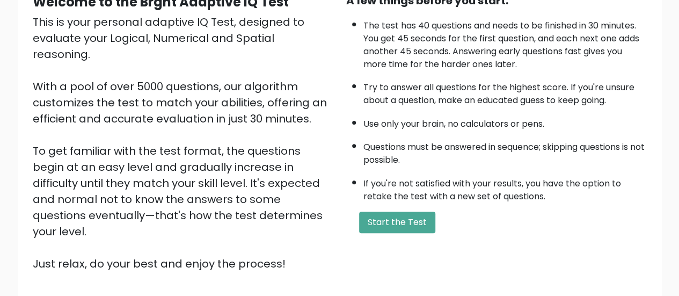
drag, startPoint x: 374, startPoint y: 223, endPoint x: 345, endPoint y: 304, distance: 85.4
click at [345, 295] on html "BRGHT BRGHT Take the test SY Shiniqua Dashboard Profile Settings Logout Dashboa…" at bounding box center [339, 144] width 679 height 524
click at [388, 225] on button "Start the Test" at bounding box center [397, 222] width 76 height 21
